Goal: Navigation & Orientation: Find specific page/section

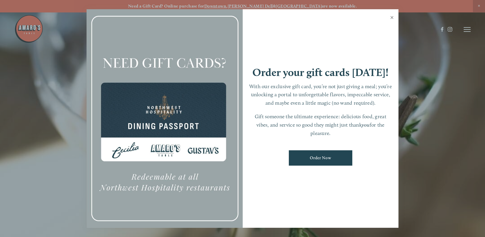
click at [392, 17] on link "Close" at bounding box center [391, 18] width 11 height 16
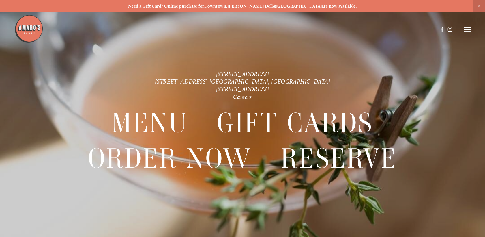
click at [469, 27] on header "Menu Order Now Visit Gallery 0" at bounding box center [242, 29] width 456 height 59
click at [467, 29] on icon at bounding box center [467, 29] width 7 height 5
click at [356, 28] on span "Menu" at bounding box center [360, 29] width 11 height 5
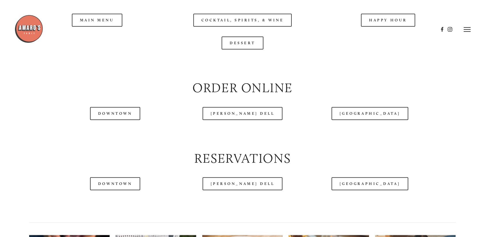
scroll to position [647, 0]
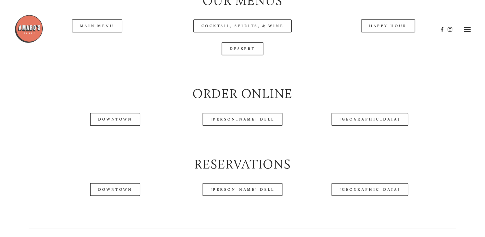
click at [96, 41] on div at bounding box center [226, 29] width 424 height 30
click at [90, 42] on div at bounding box center [226, 29] width 424 height 30
click at [98, 44] on div at bounding box center [226, 29] width 424 height 30
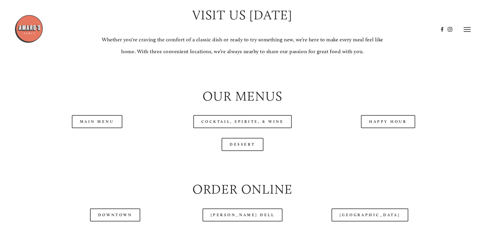
scroll to position [550, 0]
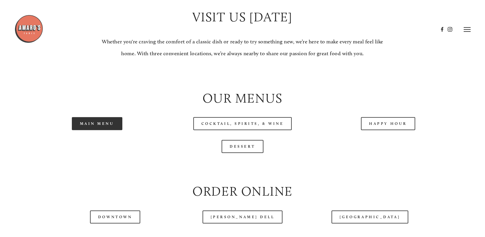
click at [89, 130] on link "Main Menu" at bounding box center [97, 123] width 50 height 13
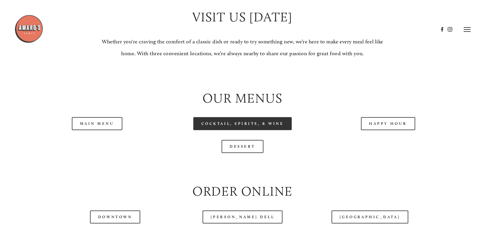
click at [257, 130] on link "Cocktail, Spirits, & Wine" at bounding box center [242, 123] width 99 height 13
